Goal: Information Seeking & Learning: Learn about a topic

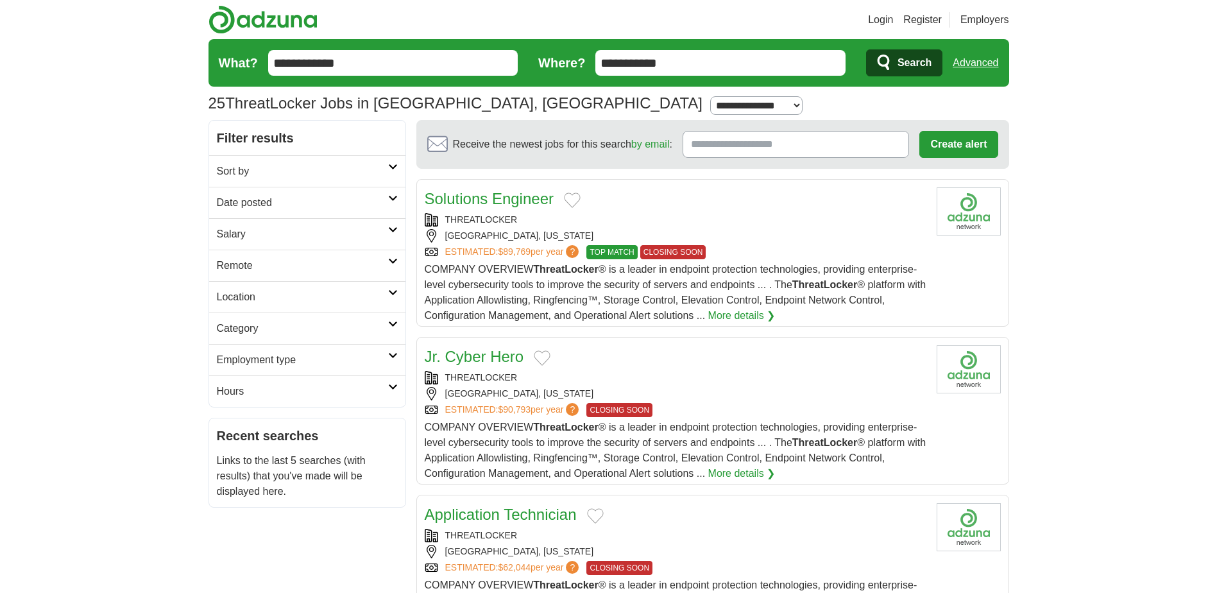
click at [349, 206] on h2 "Date posted" at bounding box center [302, 202] width 171 height 15
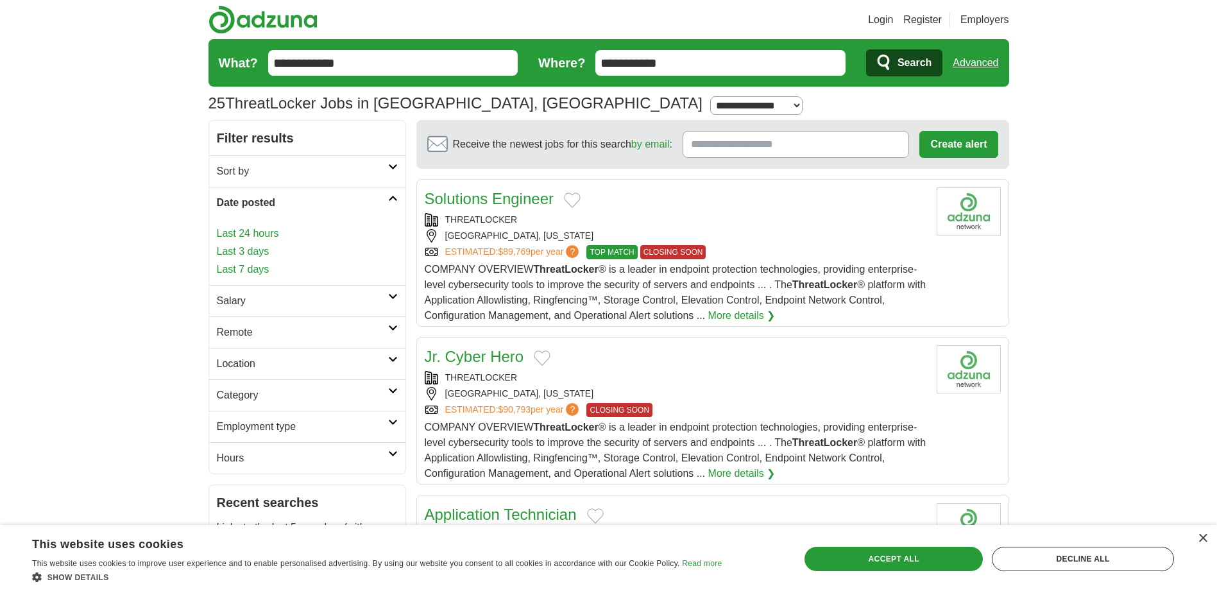
click at [235, 266] on link "Last 7 days" at bounding box center [307, 269] width 181 height 15
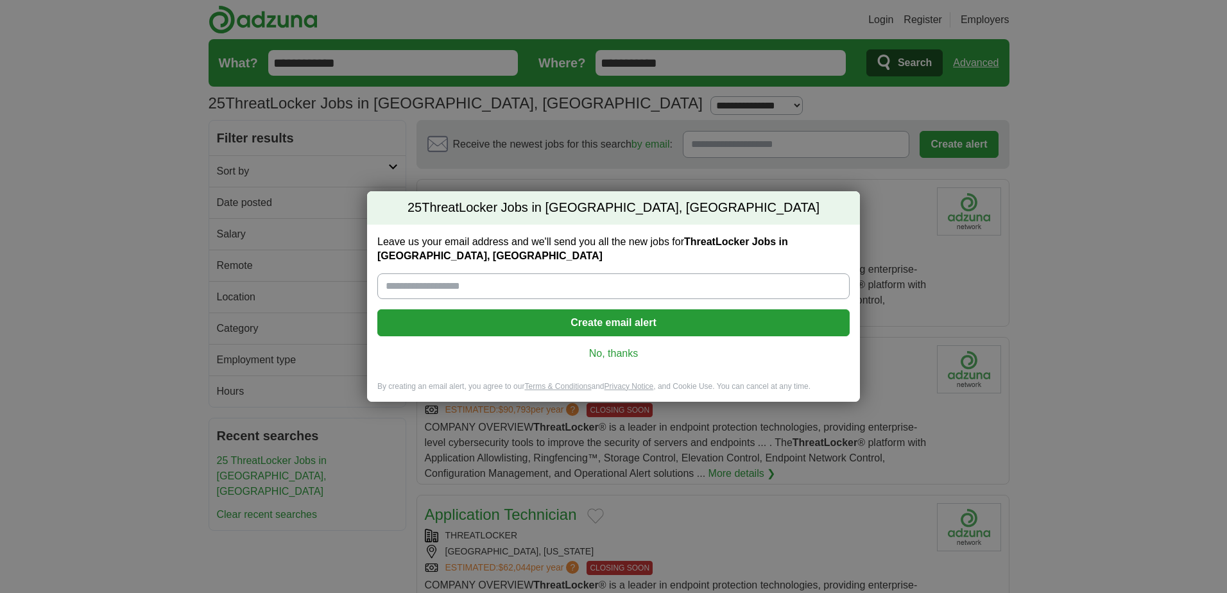
click at [602, 355] on link "No, thanks" at bounding box center [613, 353] width 452 height 14
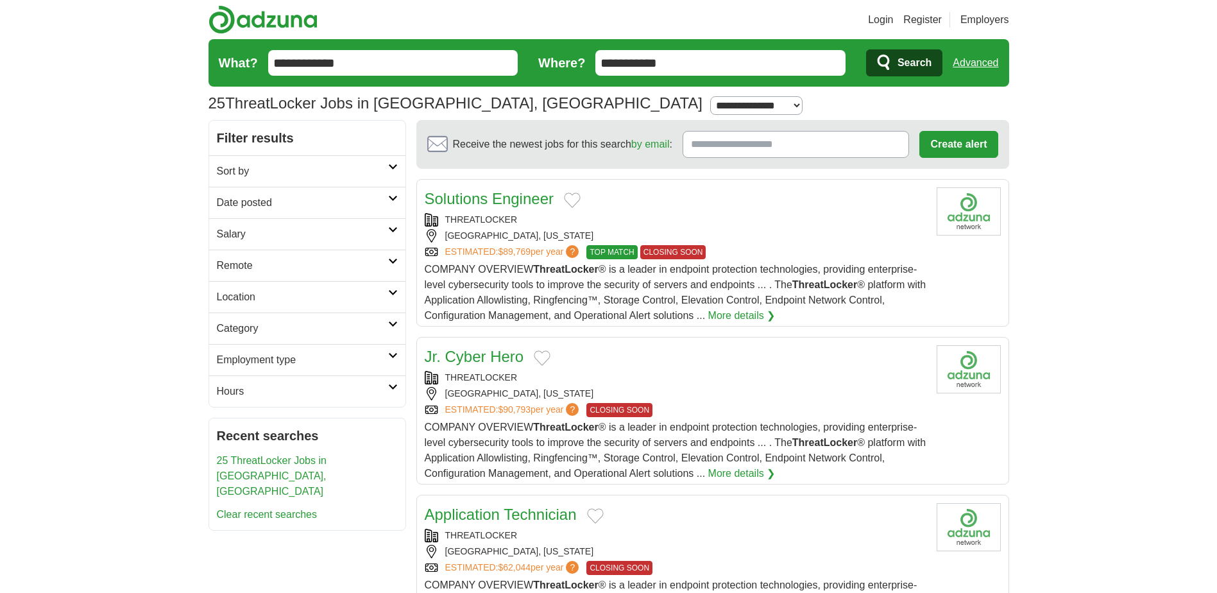
click at [259, 334] on h2 "Category" at bounding box center [302, 328] width 171 height 15
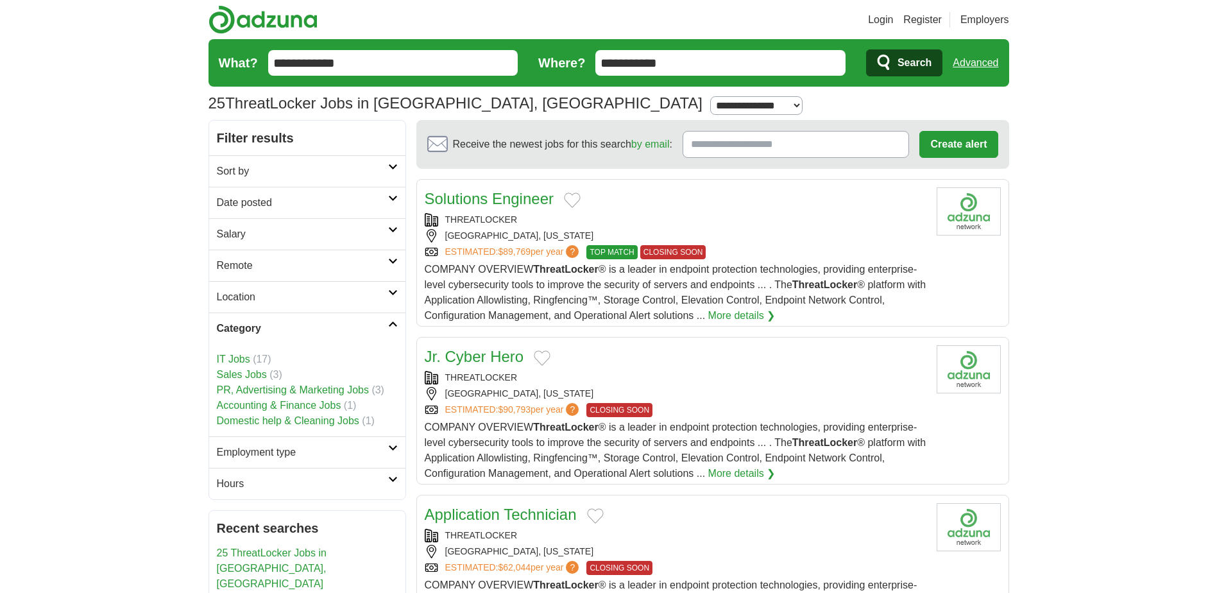
click at [226, 362] on link "IT Jobs" at bounding box center [233, 358] width 33 height 11
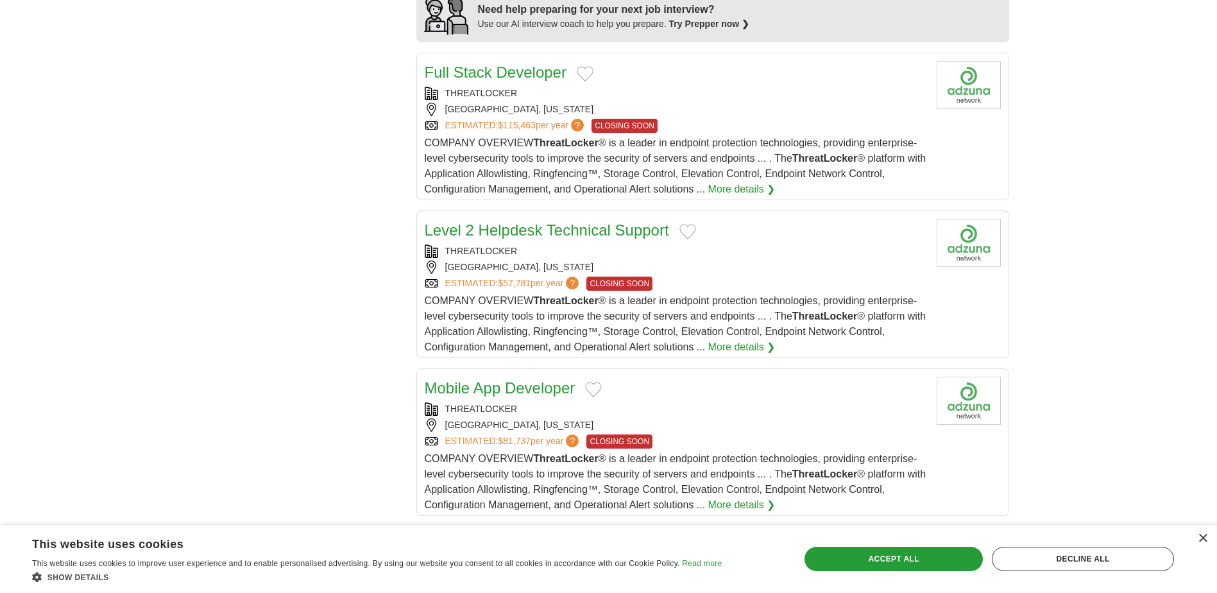
scroll to position [1192, 0]
click at [511, 230] on link "Level 2 Helpdesk Technical Support" at bounding box center [547, 228] width 244 height 17
